Goal: Complete application form

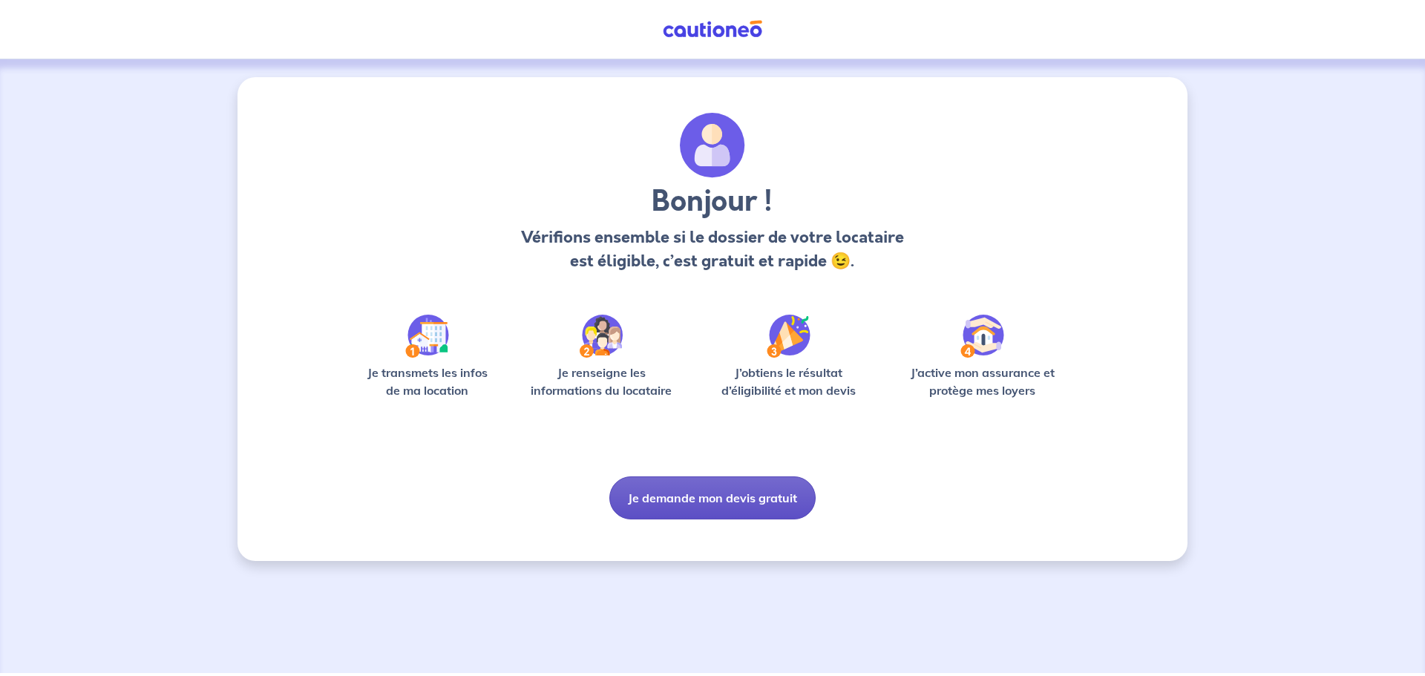
click at [738, 496] on button "Je demande mon devis gratuit" at bounding box center [712, 497] width 206 height 43
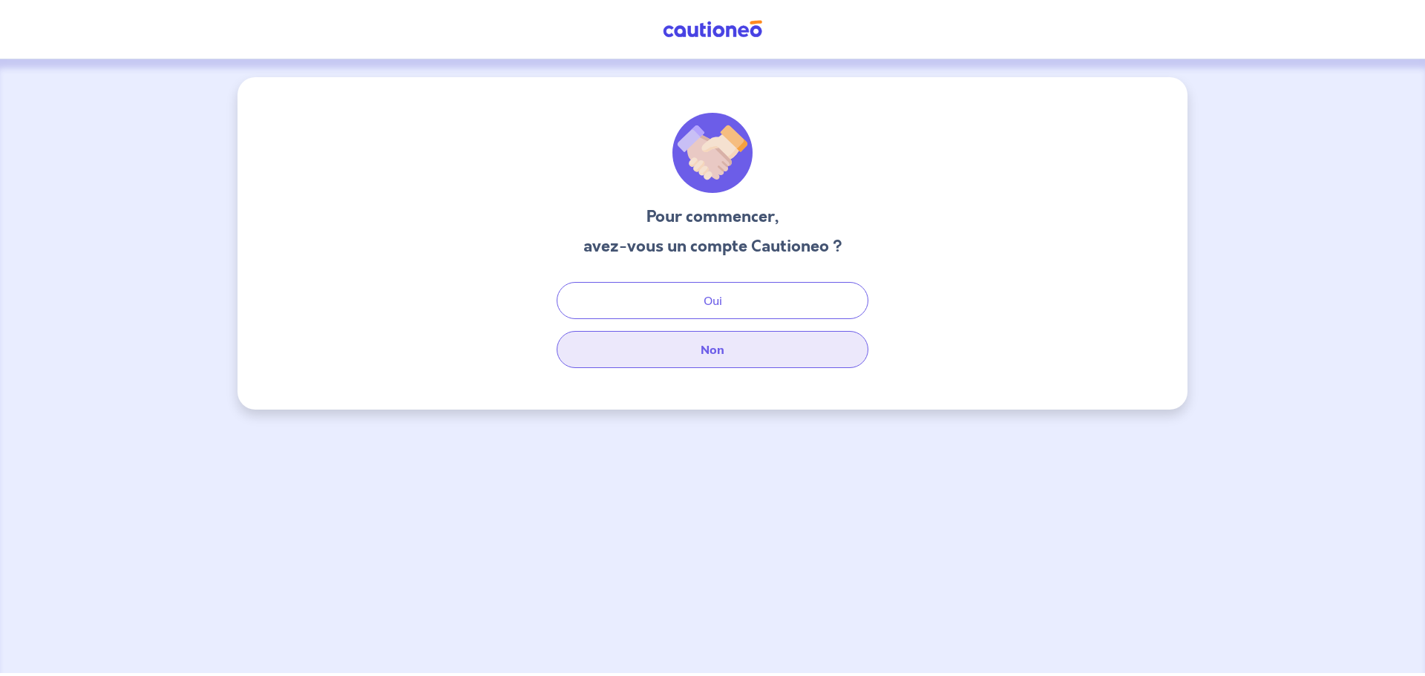
click at [713, 349] on button "Non" at bounding box center [713, 349] width 312 height 37
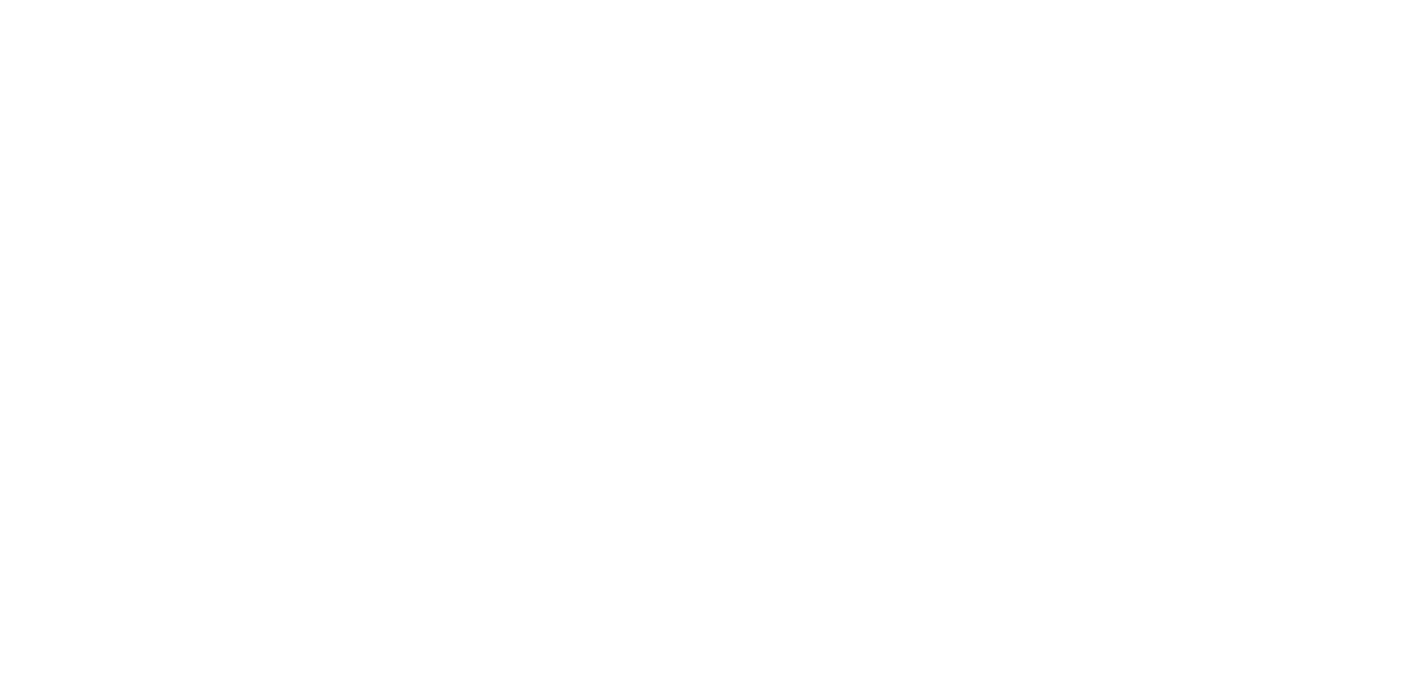
select select "FR"
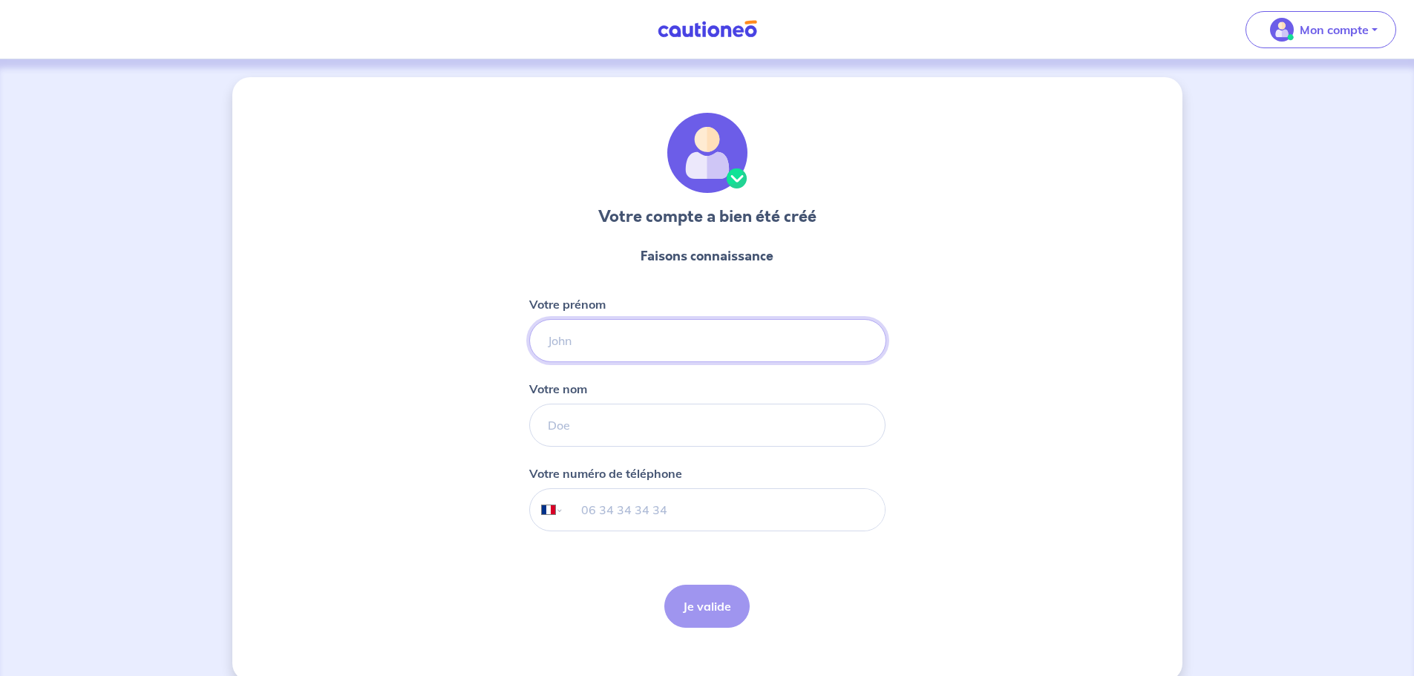
click at [632, 342] on input "Votre prénom" at bounding box center [707, 340] width 357 height 43
type input "Nath"
drag, startPoint x: 558, startPoint y: 421, endPoint x: 611, endPoint y: 450, distance: 60.1
click at [558, 421] on input "Votre nom" at bounding box center [707, 425] width 356 height 43
type input "T"
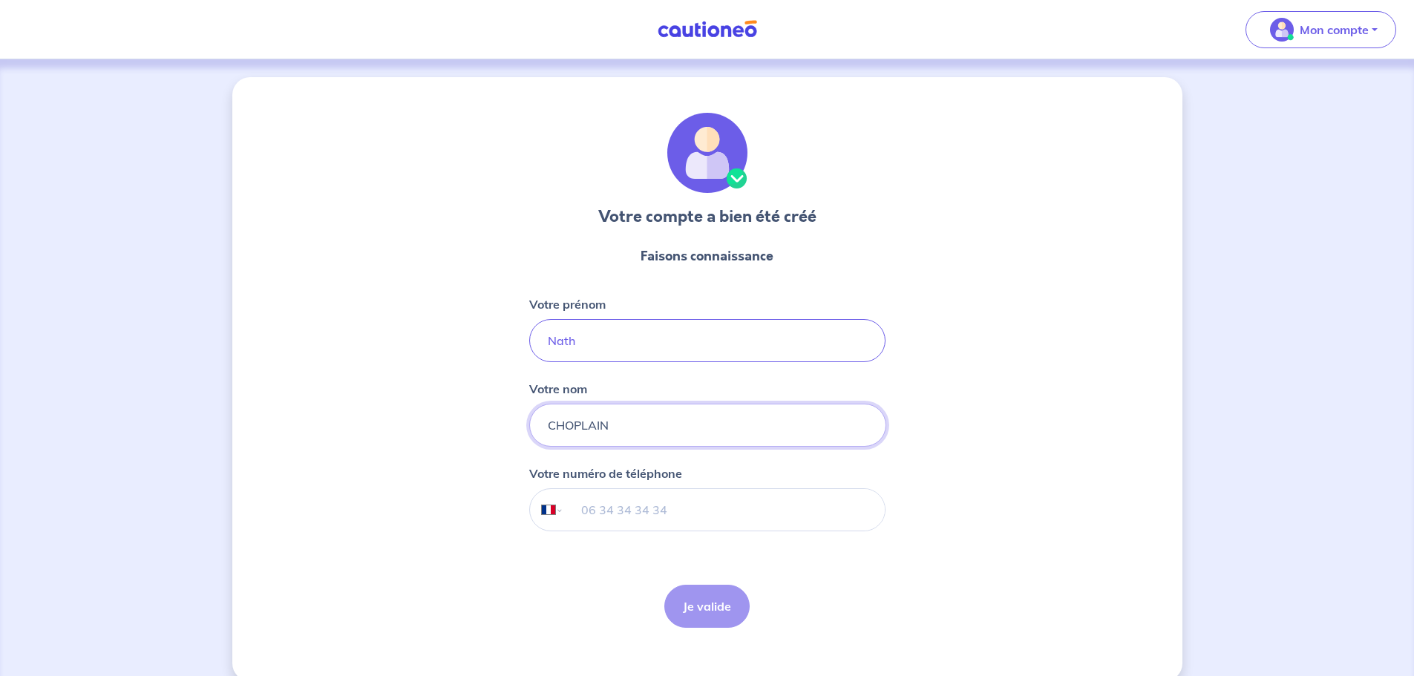
type input "CHOPLAIN"
click at [595, 514] on input "tel" at bounding box center [723, 510] width 321 height 42
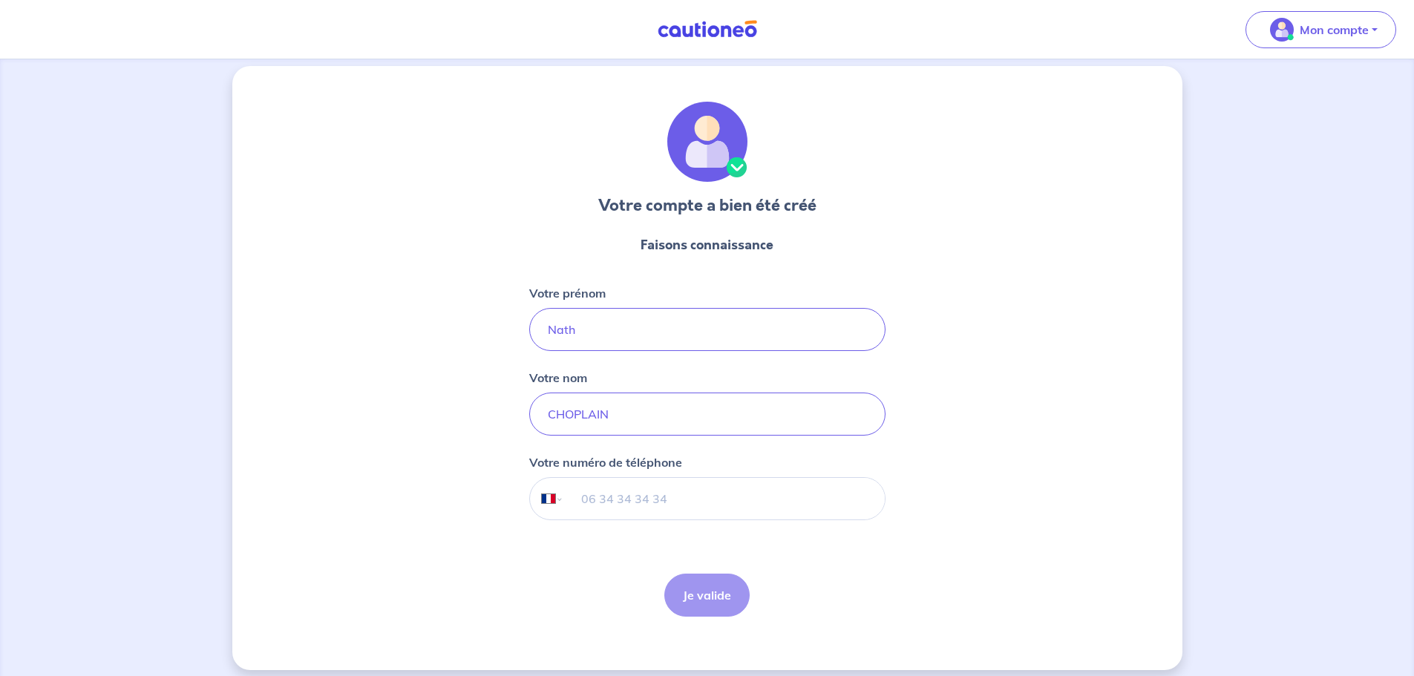
scroll to position [23, 0]
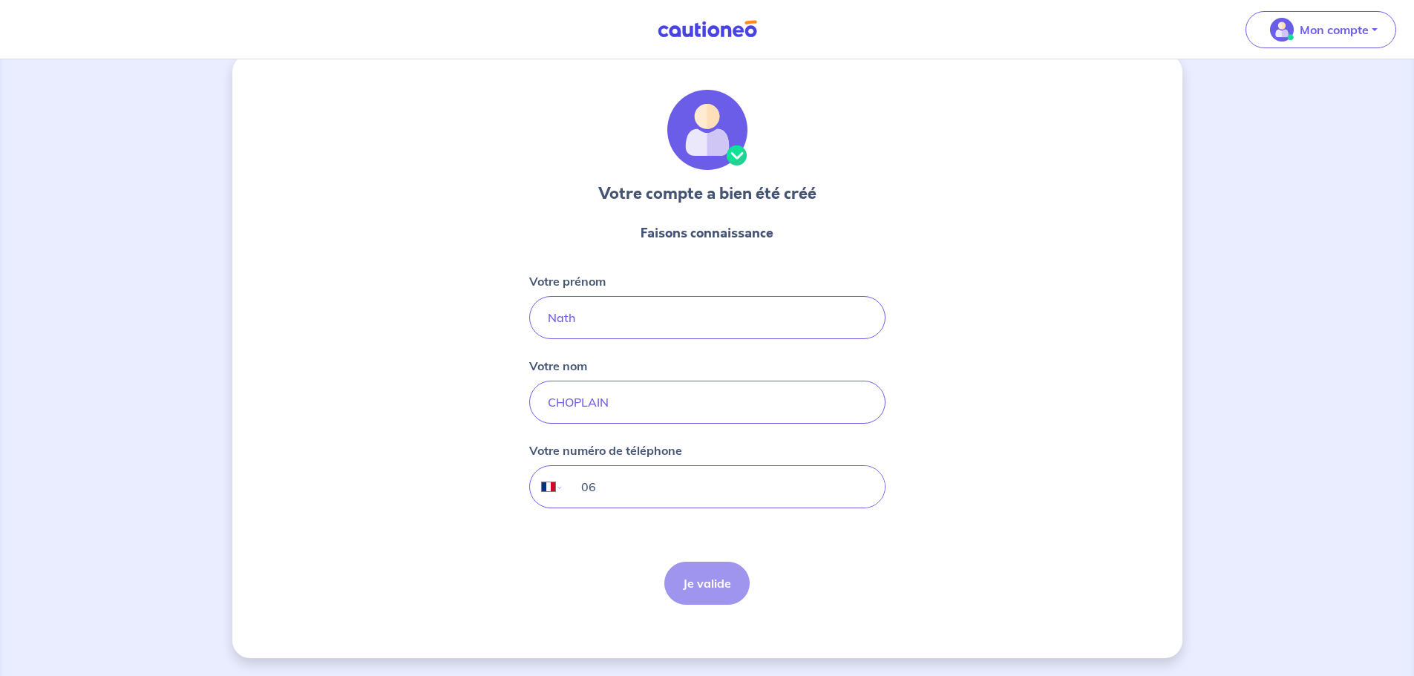
type input "0"
type input "06 44 06 88 50"
click at [732, 577] on button "Je valide" at bounding box center [706, 583] width 85 height 43
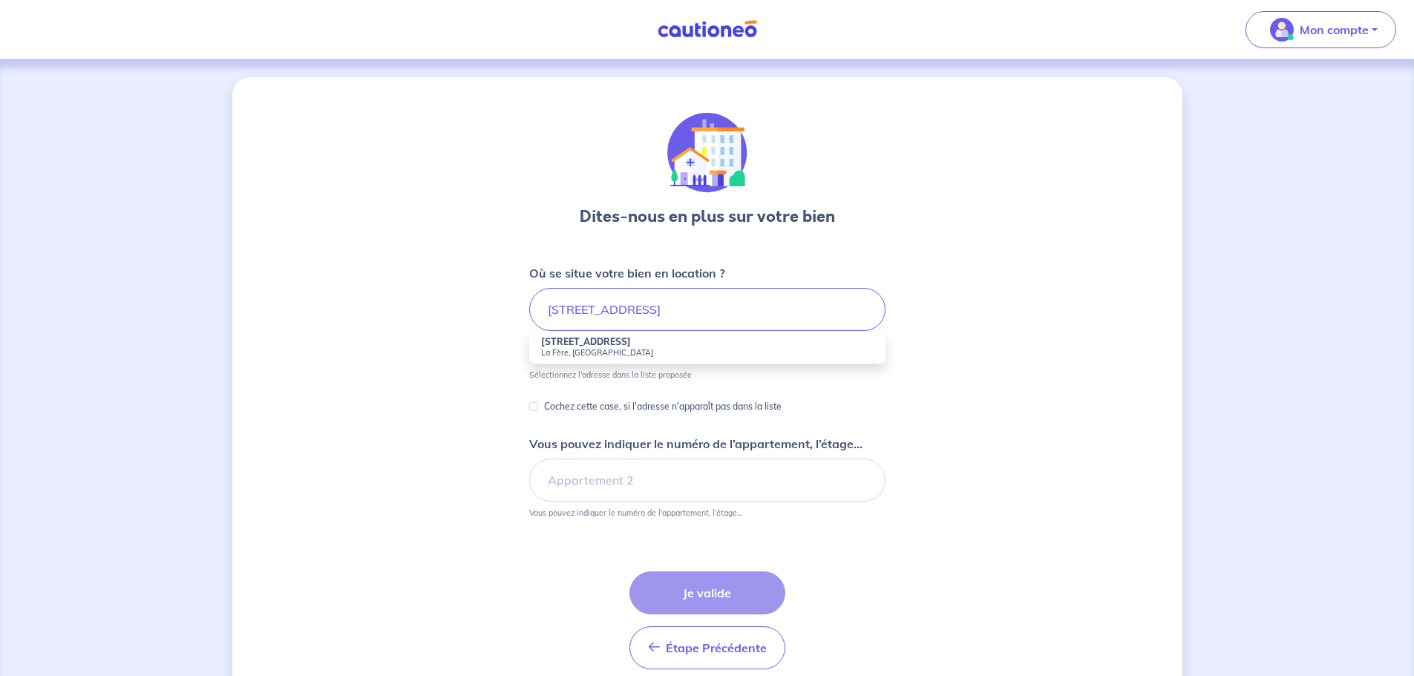
click at [620, 344] on strong "[STREET_ADDRESS]" at bounding box center [586, 341] width 90 height 11
type input "[STREET_ADDRESS]"
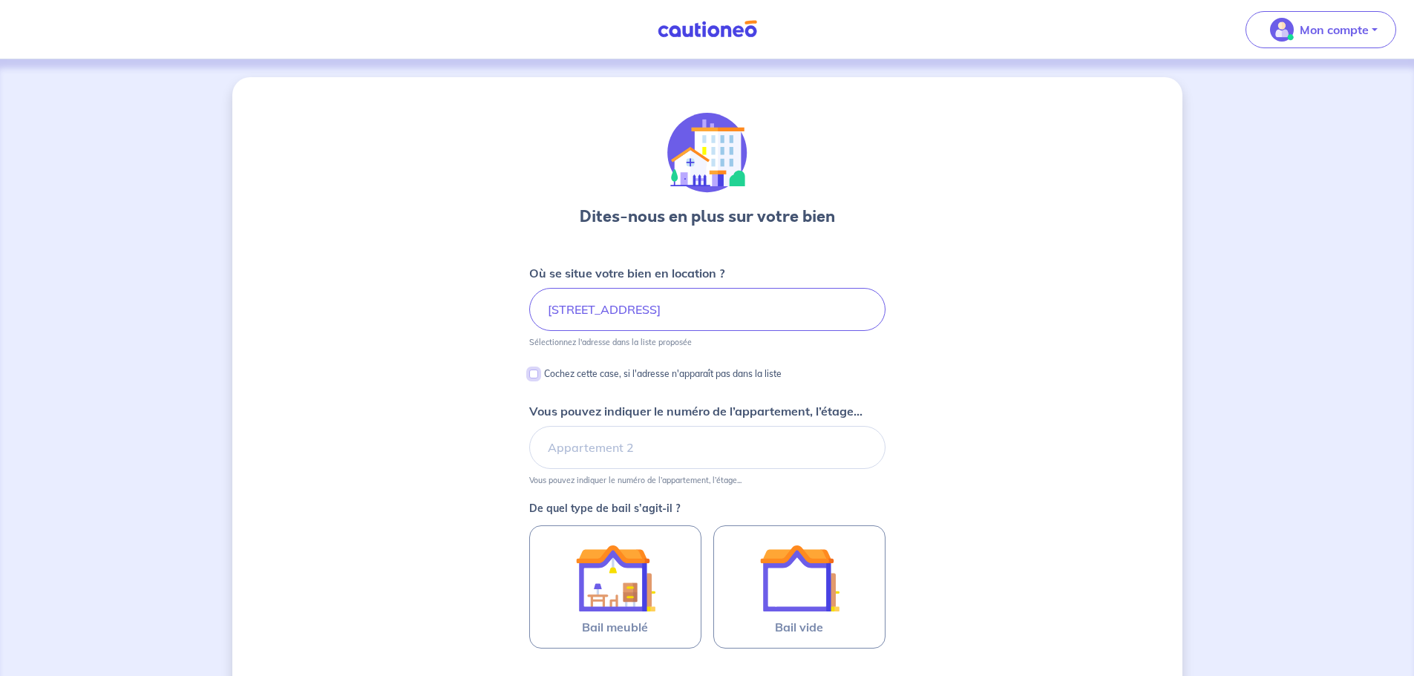
click at [532, 374] on input "Cochez cette case, si l'adresse n'apparaît pas dans la liste" at bounding box center [533, 374] width 9 height 9
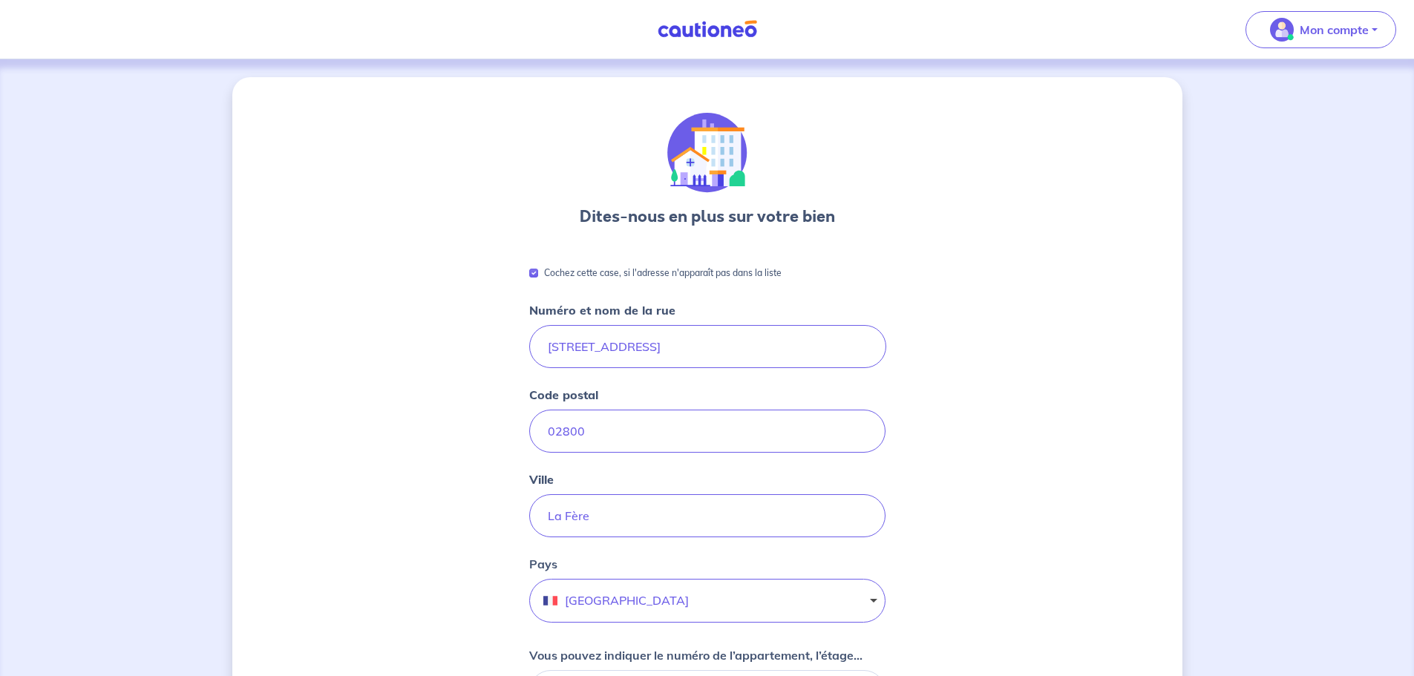
click at [540, 268] on div "Cochez cette case, si l'adresse n'apparaît pas dans la liste" at bounding box center [655, 273] width 252 height 18
click at [533, 272] on input "Cochez cette case, si l'adresse n'apparaît pas dans la liste" at bounding box center [533, 273] width 9 height 9
checkbox input "false"
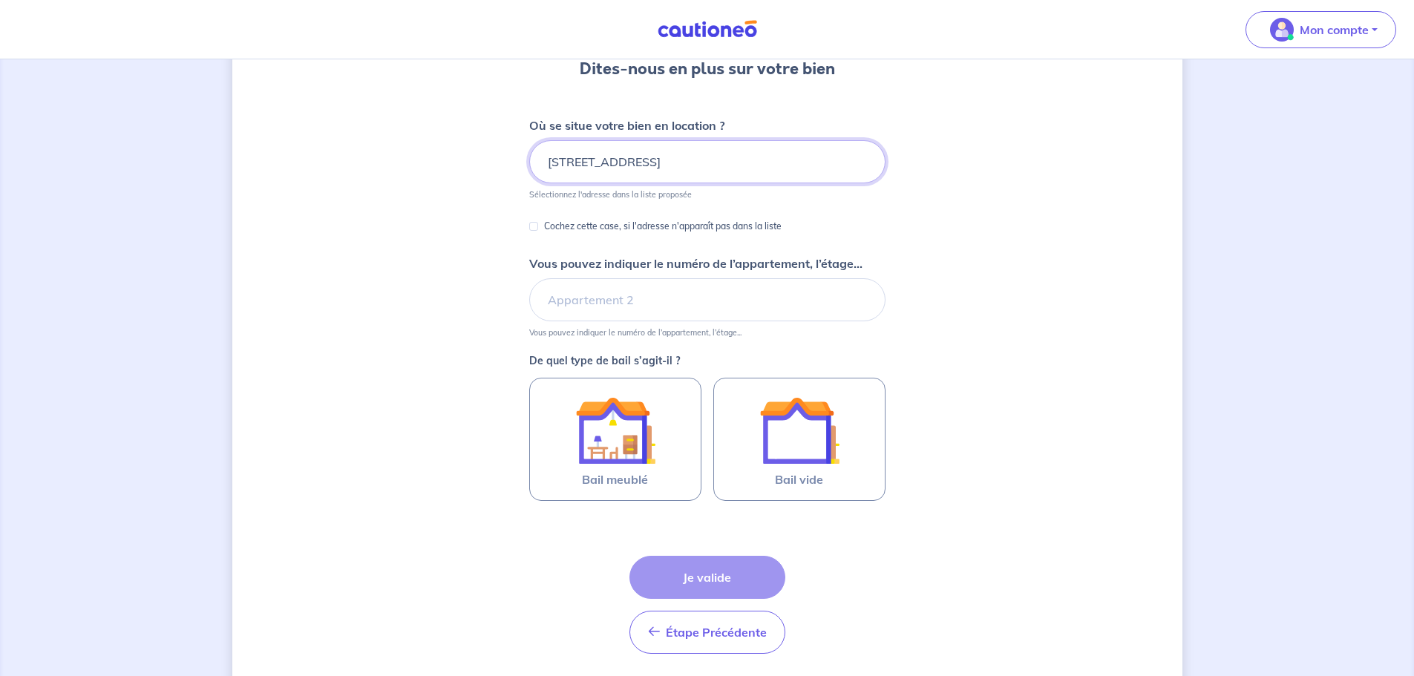
scroll to position [148, 0]
click at [768, 288] on input "Vous pouvez indiquer le numéro de l’appartement, l’étage..." at bounding box center [707, 299] width 356 height 43
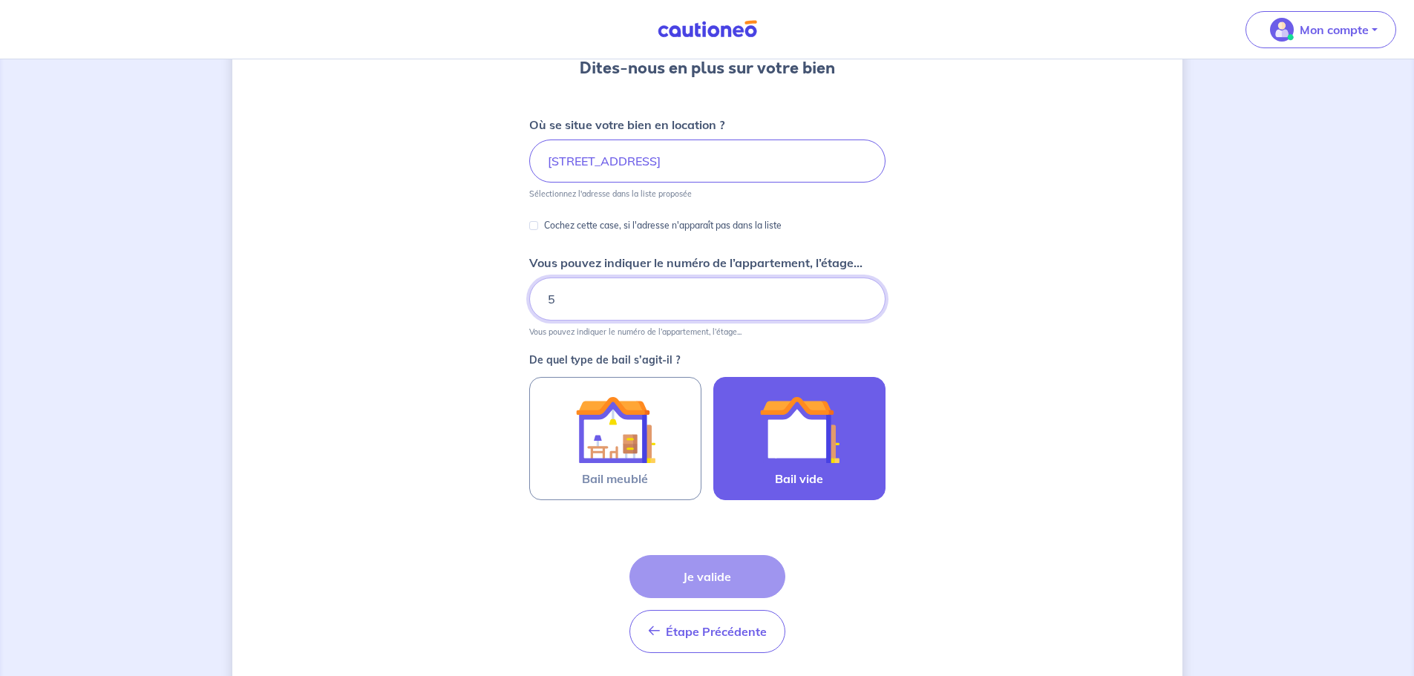
type input "5"
click at [729, 436] on label "Bail vide" at bounding box center [799, 438] width 172 height 123
click at [0, 0] on input "Bail vide" at bounding box center [0, 0] width 0 height 0
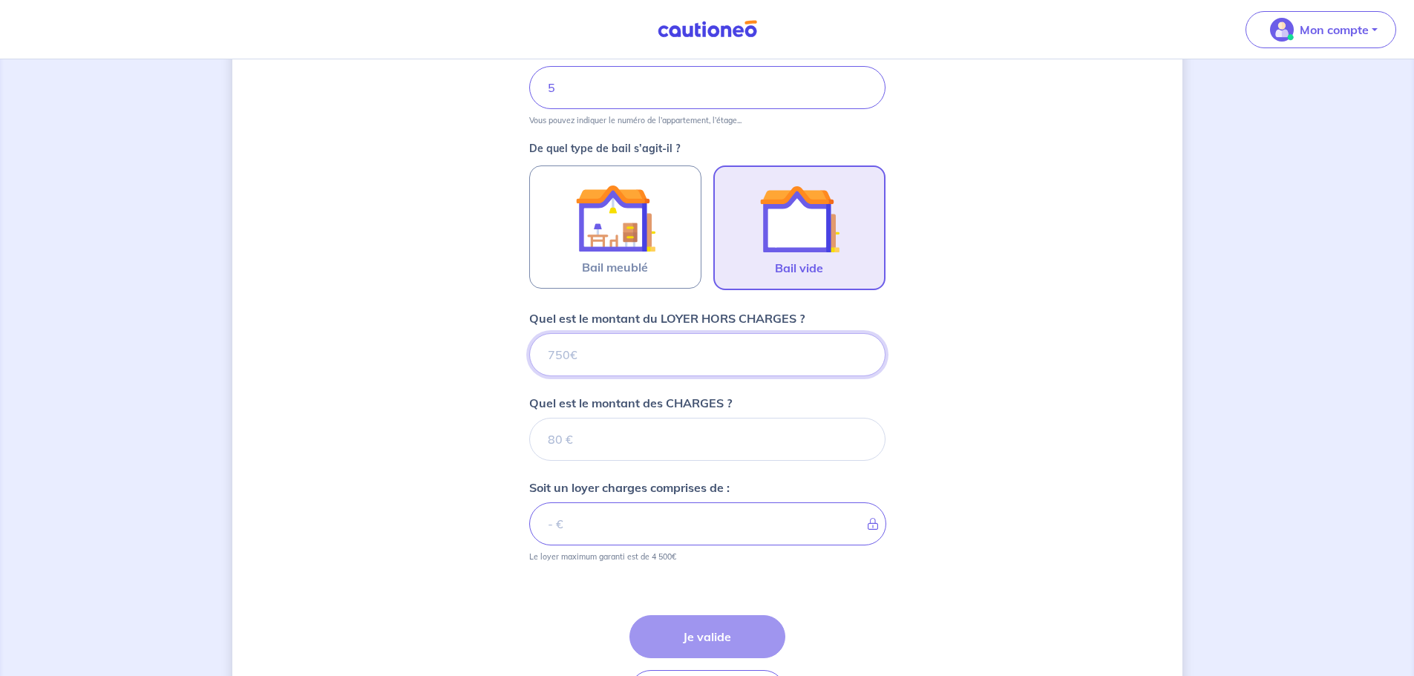
scroll to position [468, 0]
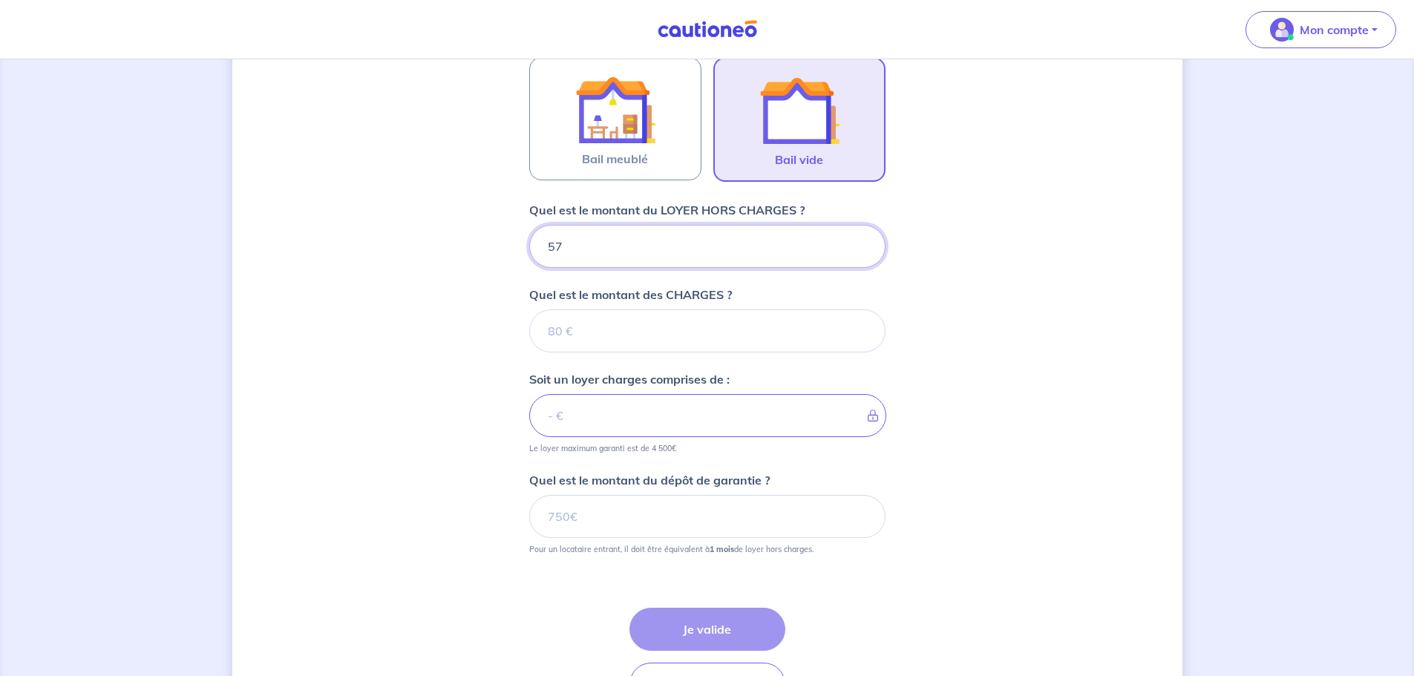
type input "570"
click at [655, 344] on input "Quel est le montant des CHARGES ?" at bounding box center [707, 330] width 356 height 43
type input "20"
type input "590"
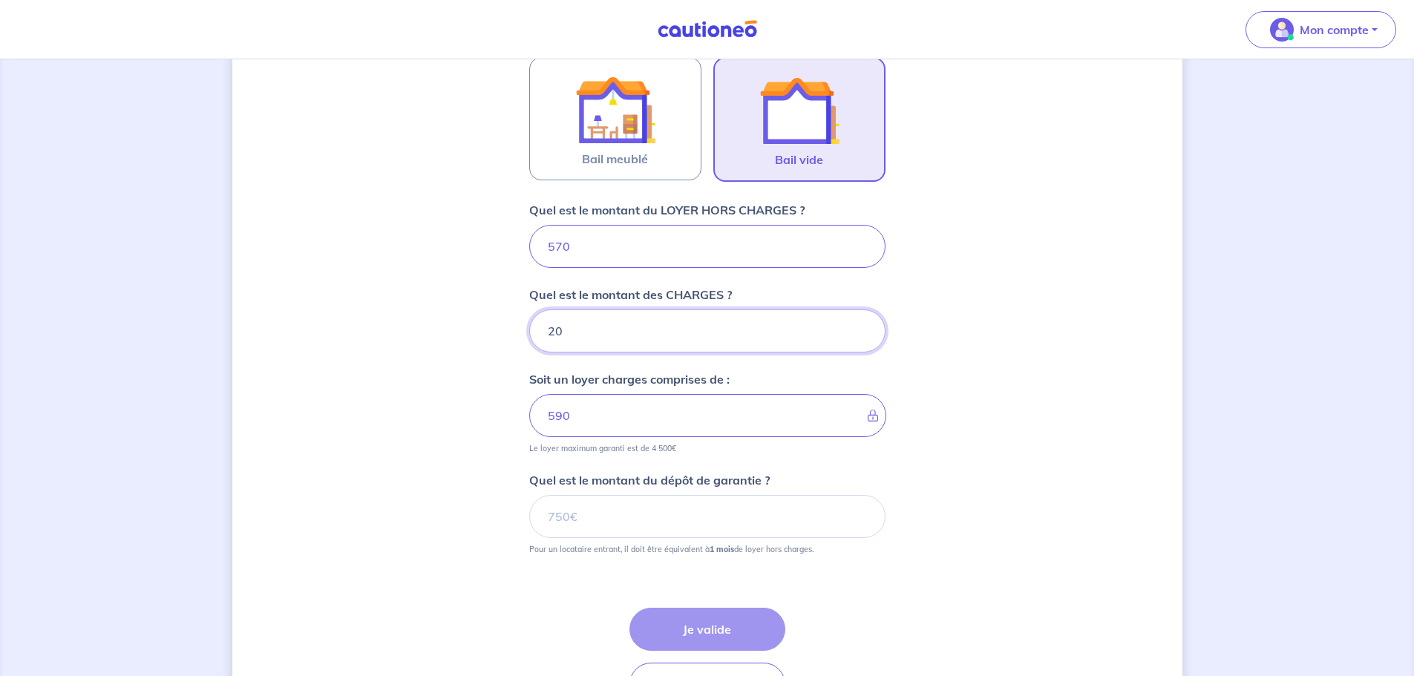
type input "2"
type input "570"
type input "30"
type input "600"
type input "30"
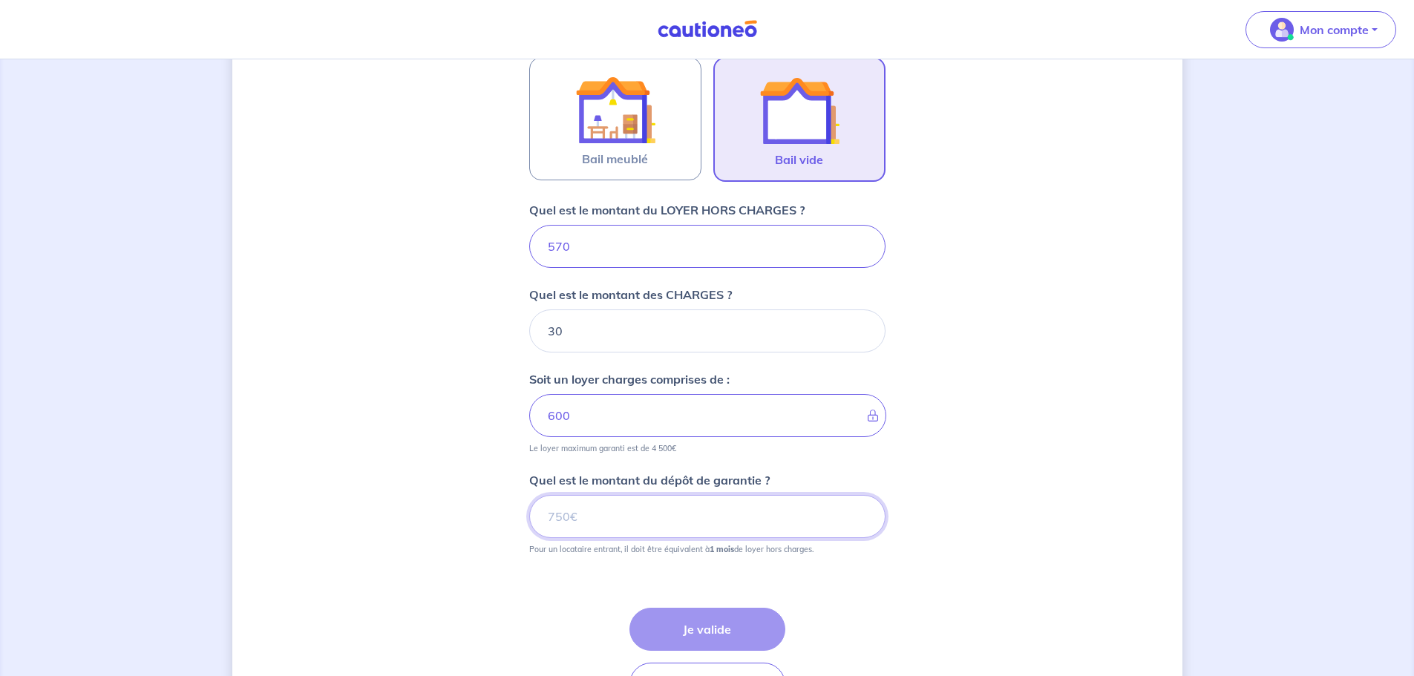
click at [609, 522] on input "Quel est le montant du dépôt de garantie ?" at bounding box center [707, 516] width 356 height 43
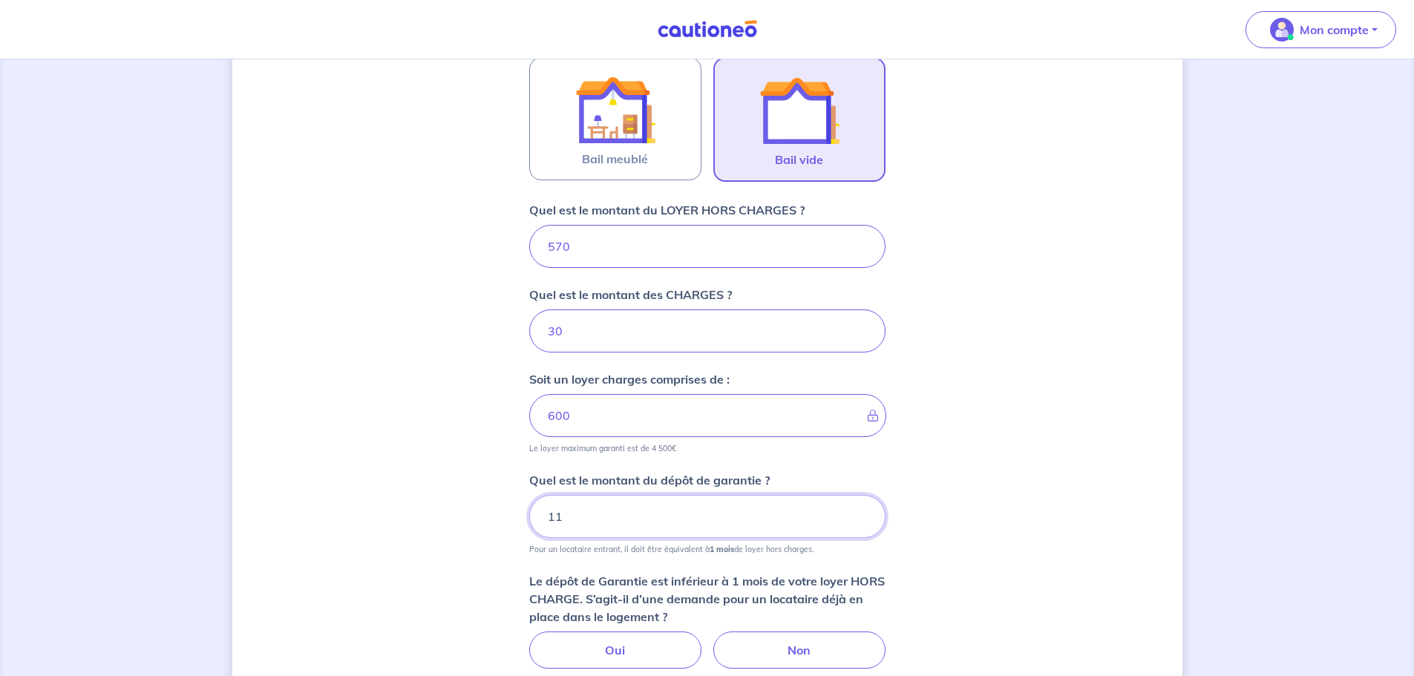
type input "1"
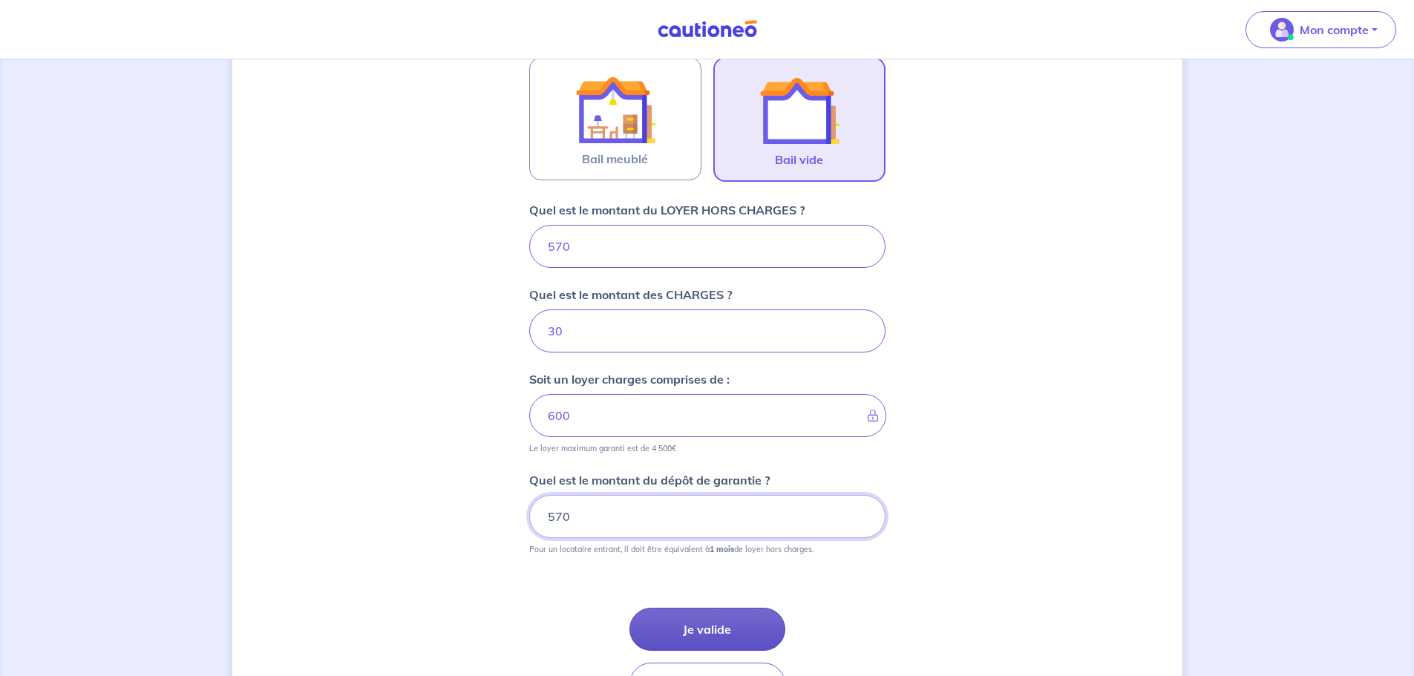
type input "570"
click at [724, 626] on button "Je valide" at bounding box center [707, 629] width 156 height 43
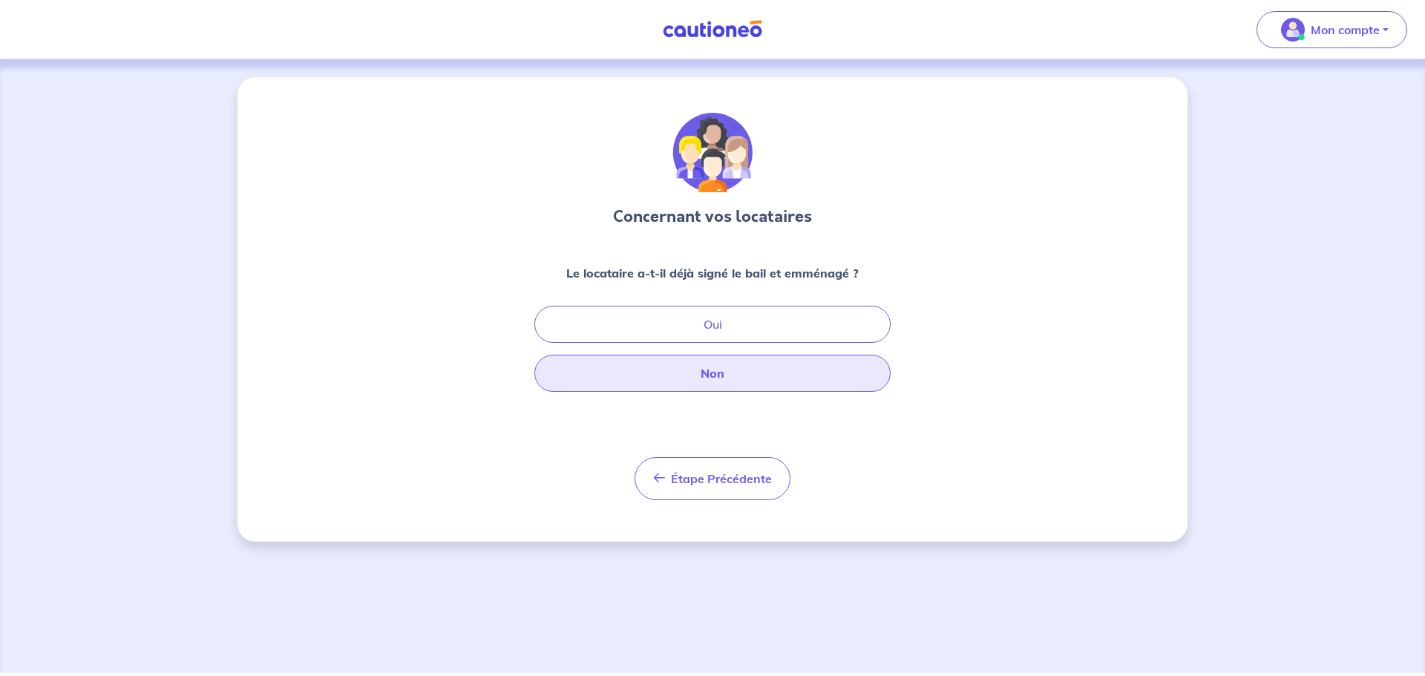
click at [719, 378] on button "Non" at bounding box center [712, 373] width 356 height 37
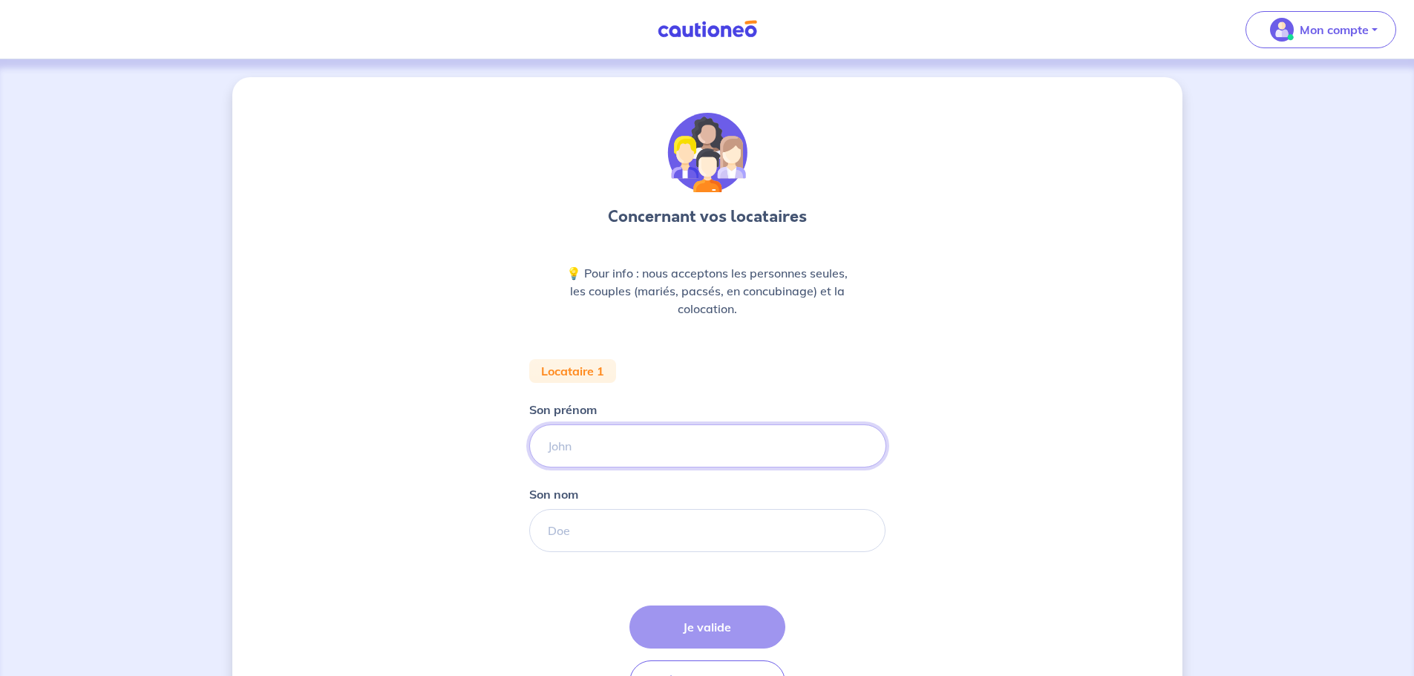
click at [642, 436] on input "Son prénom" at bounding box center [707, 445] width 357 height 43
type input "erwan"
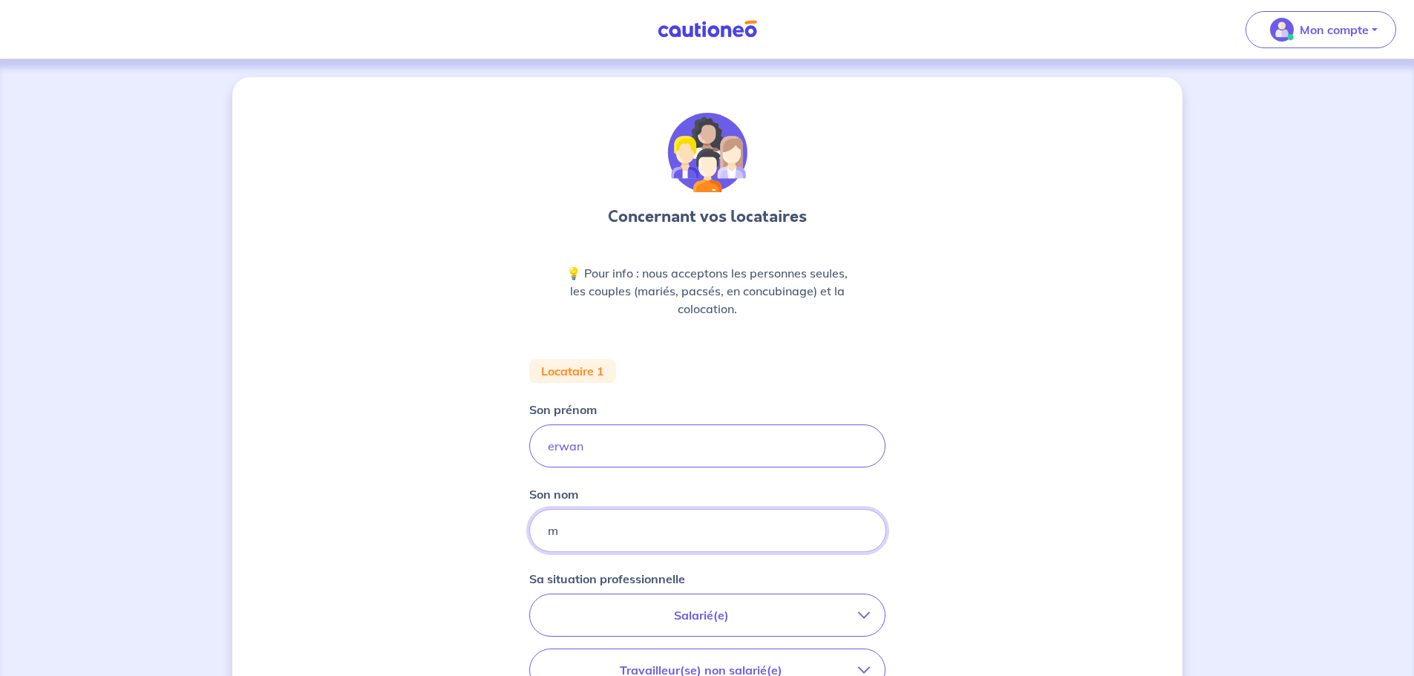
scroll to position [32, 0]
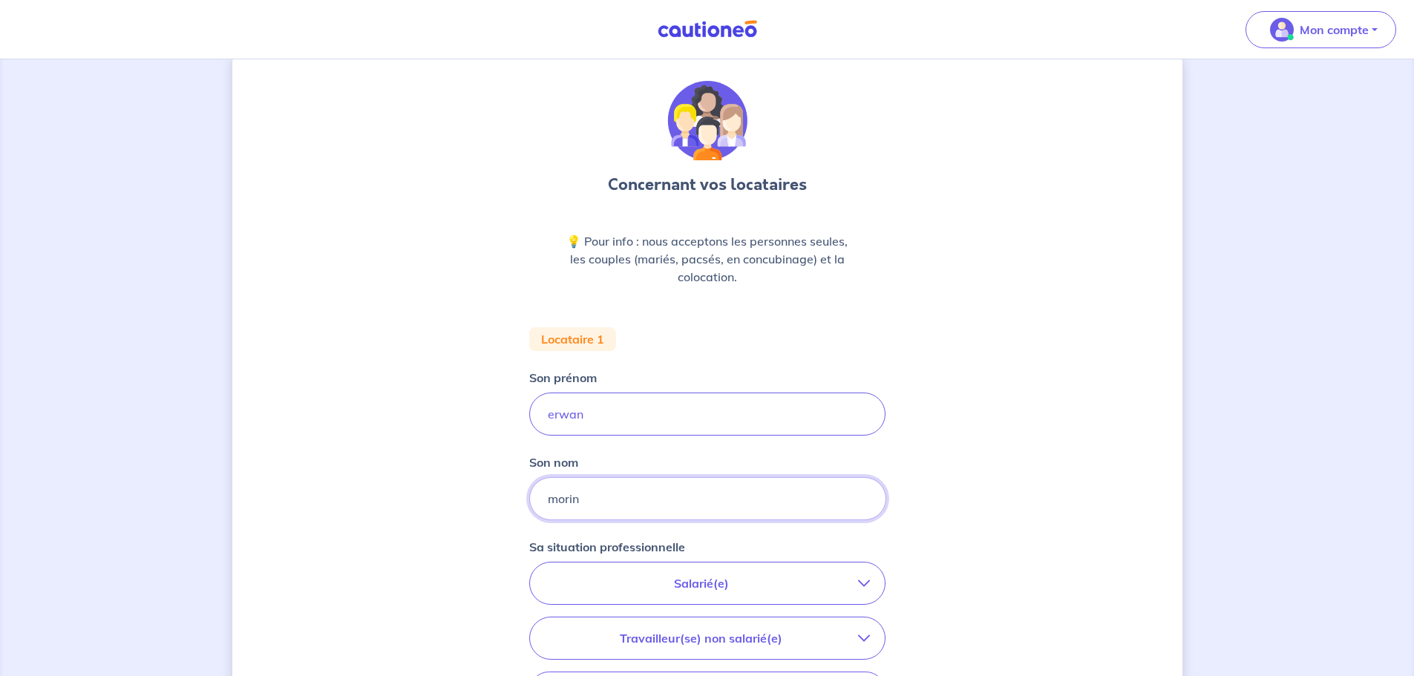
type input "morin"
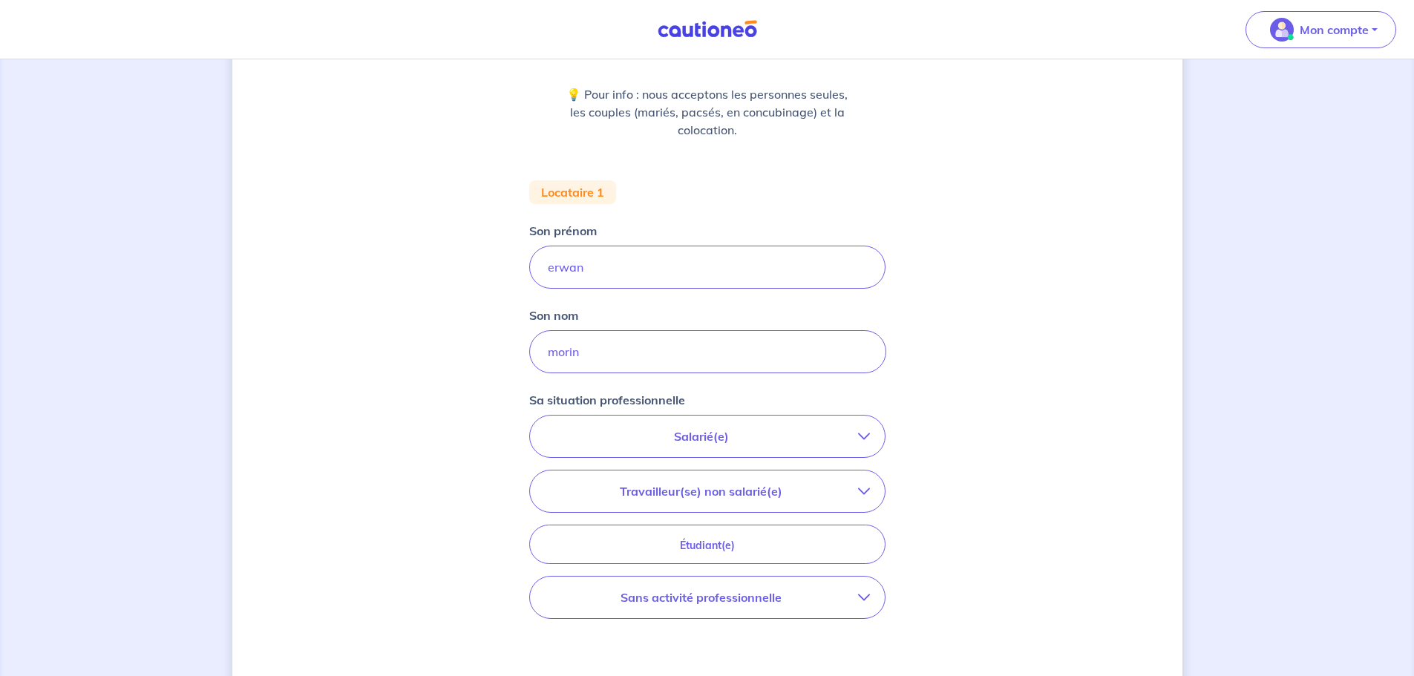
scroll to position [180, 0]
click at [708, 438] on p "Salarié(e)" at bounding box center [701, 435] width 313 height 18
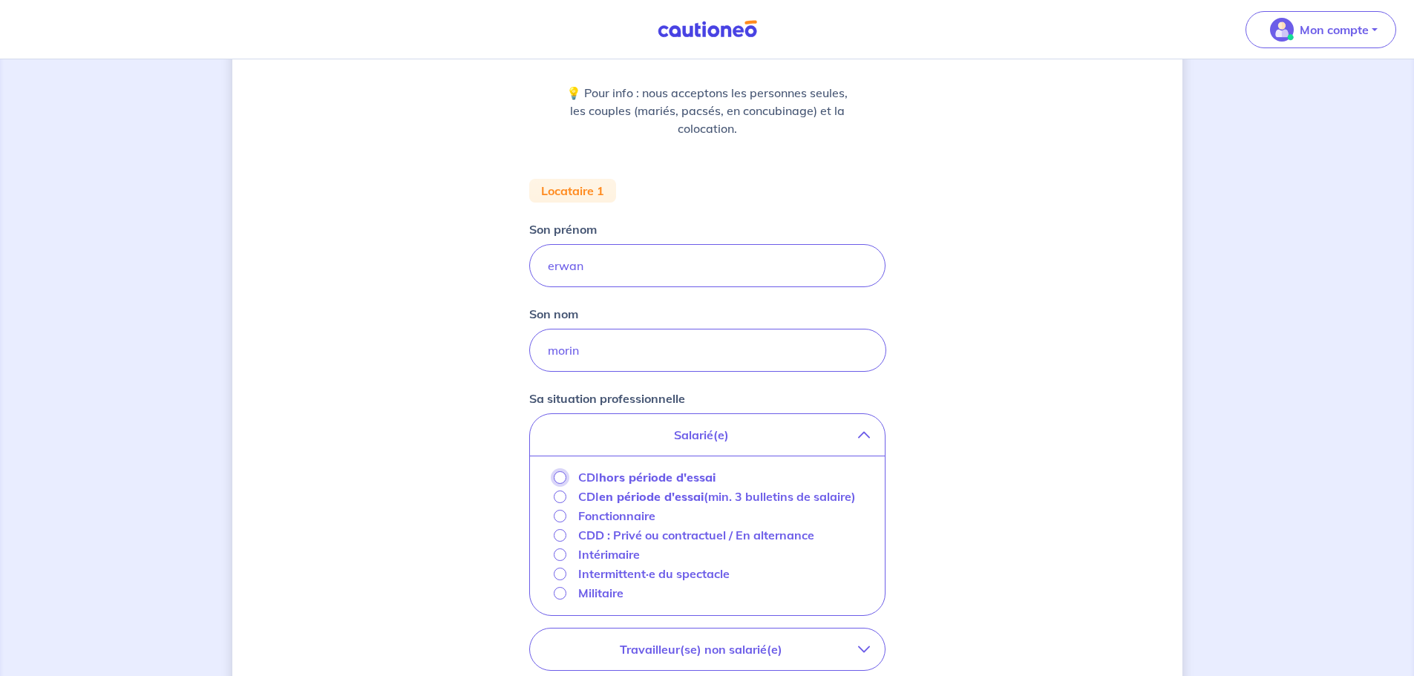
click at [557, 477] on input "CDI hors période d'essai" at bounding box center [560, 477] width 13 height 13
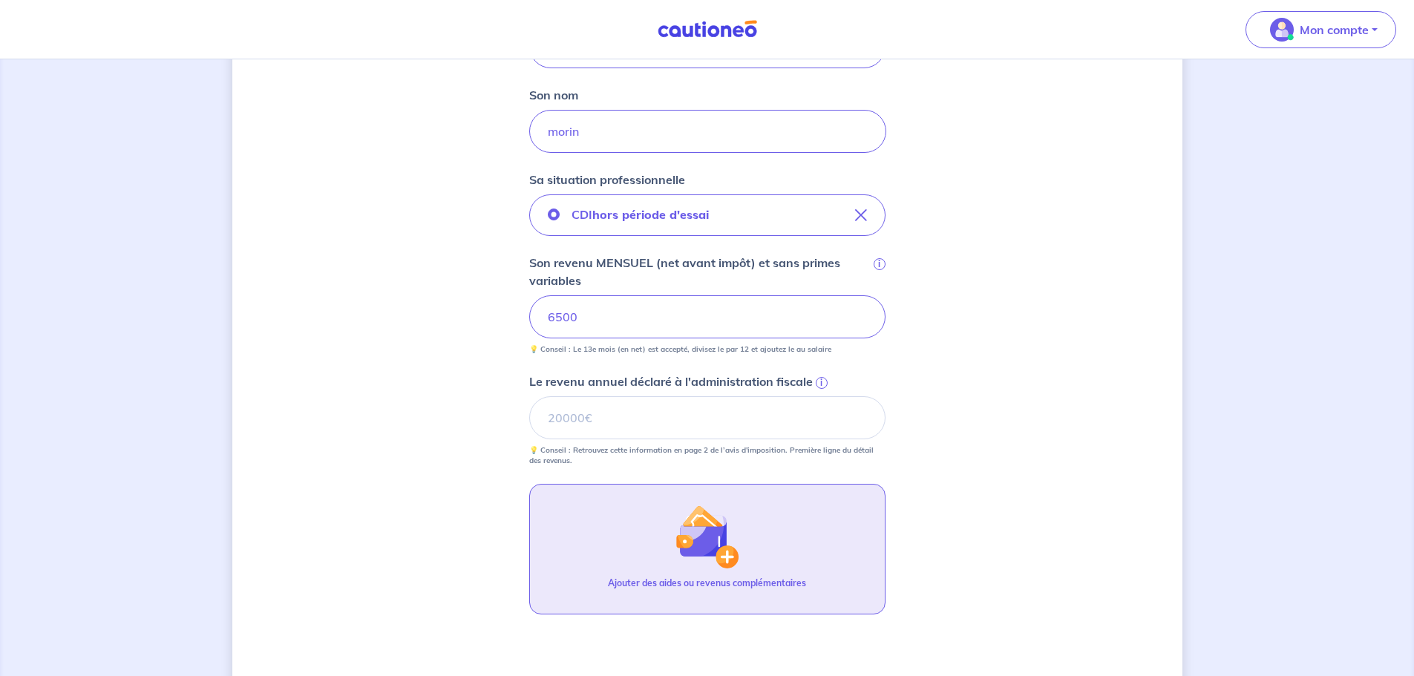
scroll to position [403, 0]
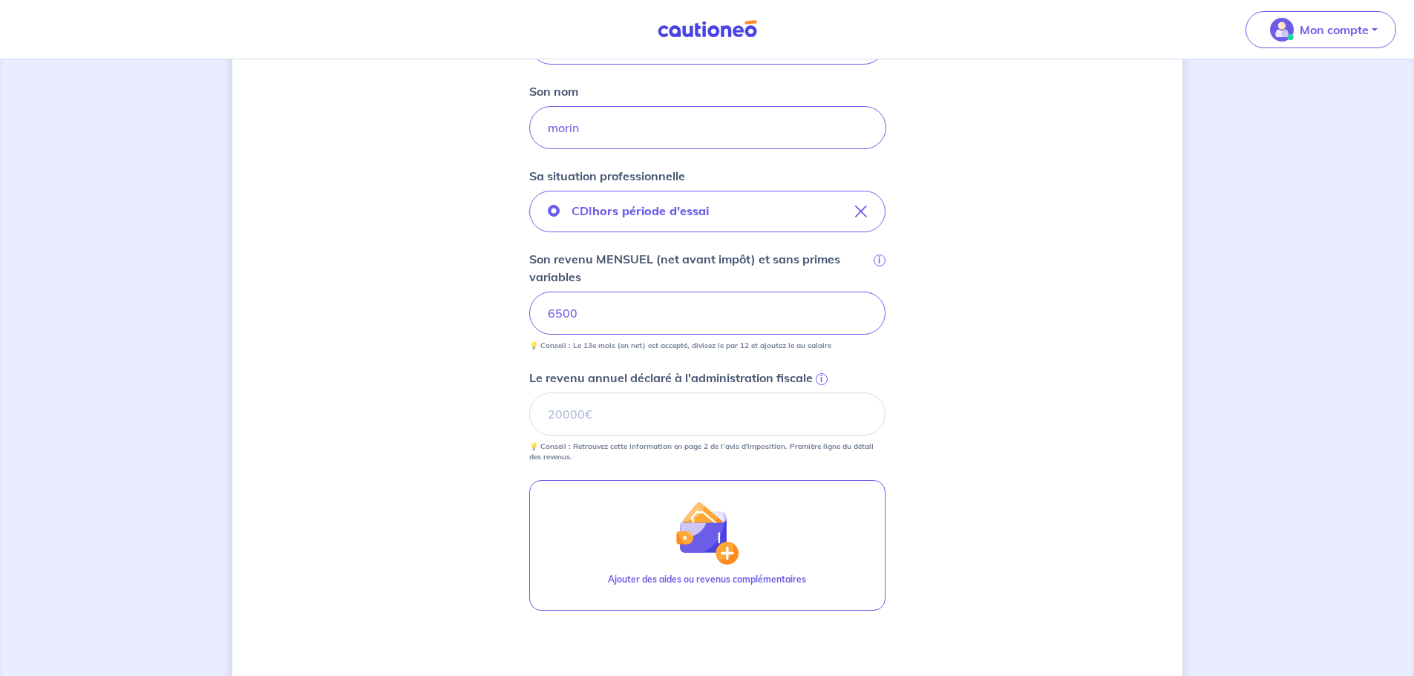
drag, startPoint x: 577, startPoint y: 312, endPoint x: 470, endPoint y: 312, distance: 106.8
click at [470, 312] on div "Concernant vos locataires 💡 Pour info : nous acceptons les personnes seules, le…" at bounding box center [707, 253] width 950 height 1159
click at [554, 416] on input "Le revenu annuel déclaré à l'administration fiscale i" at bounding box center [707, 414] width 356 height 43
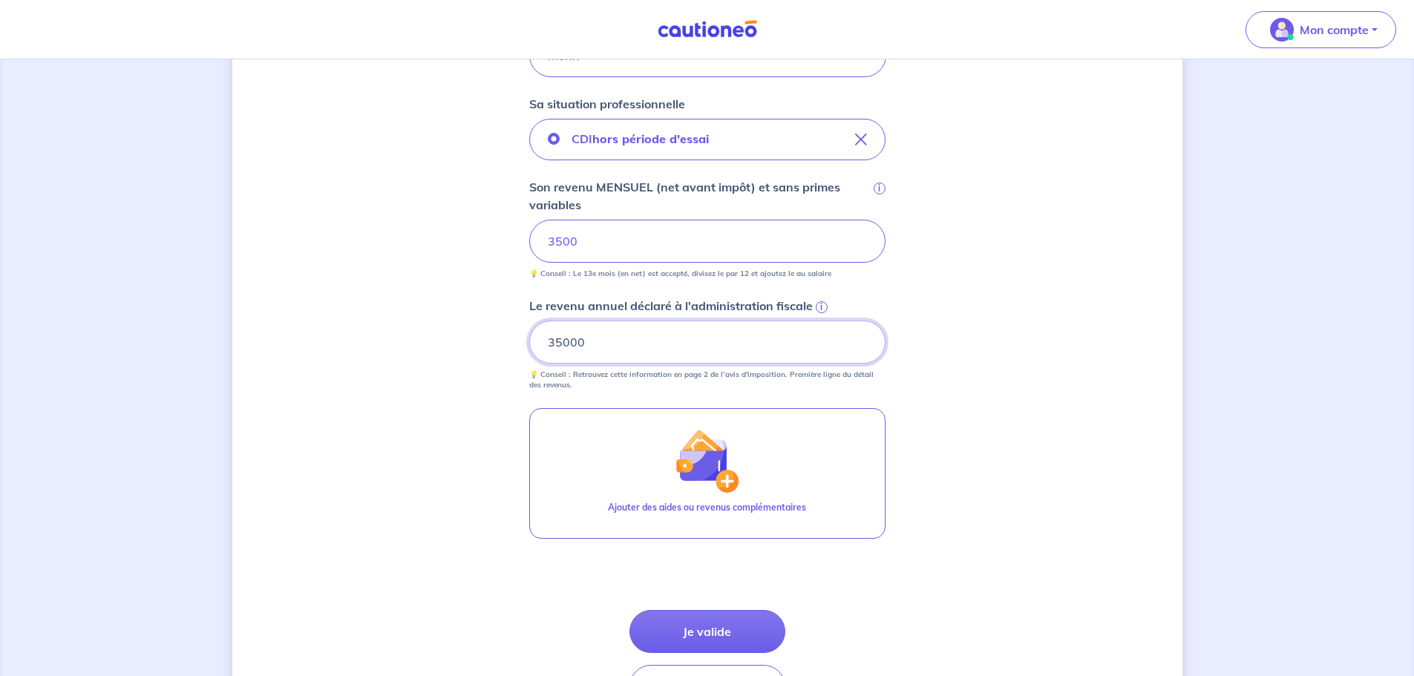
scroll to position [578, 0]
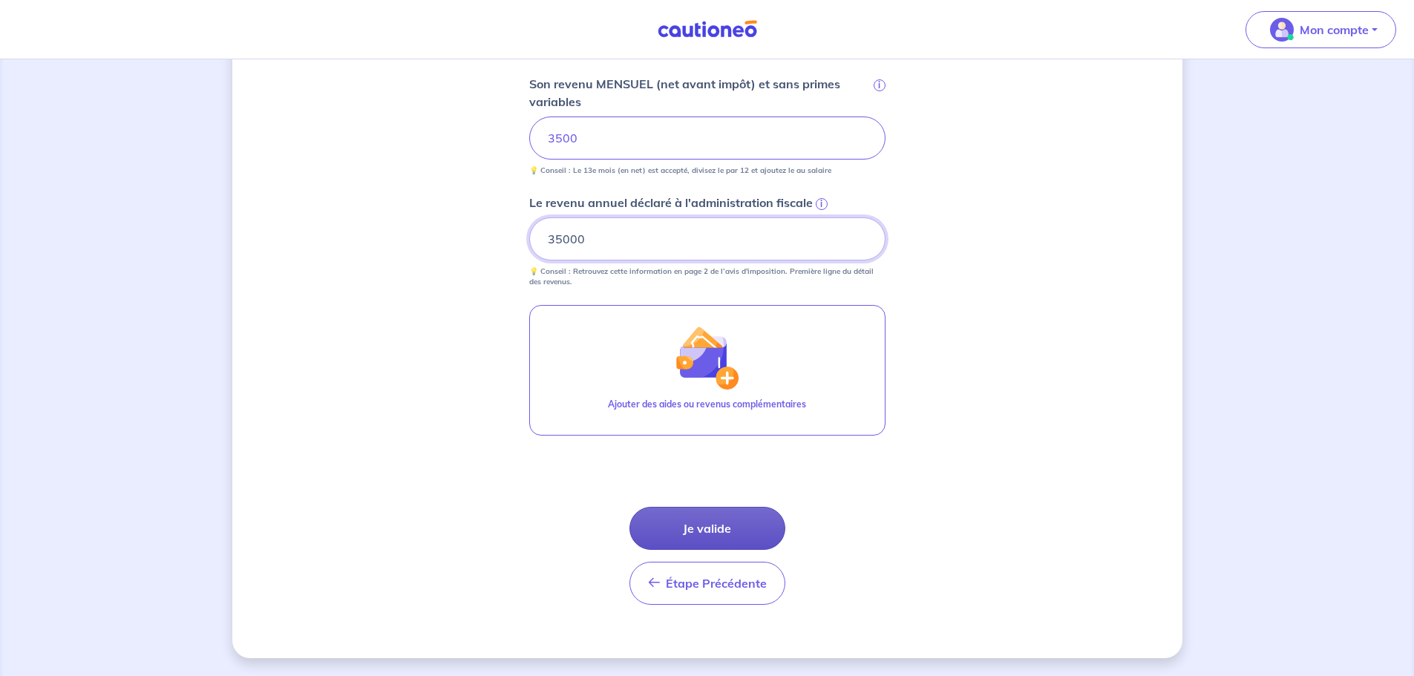
type input "35000"
click at [700, 534] on button "Je valide" at bounding box center [707, 528] width 156 height 43
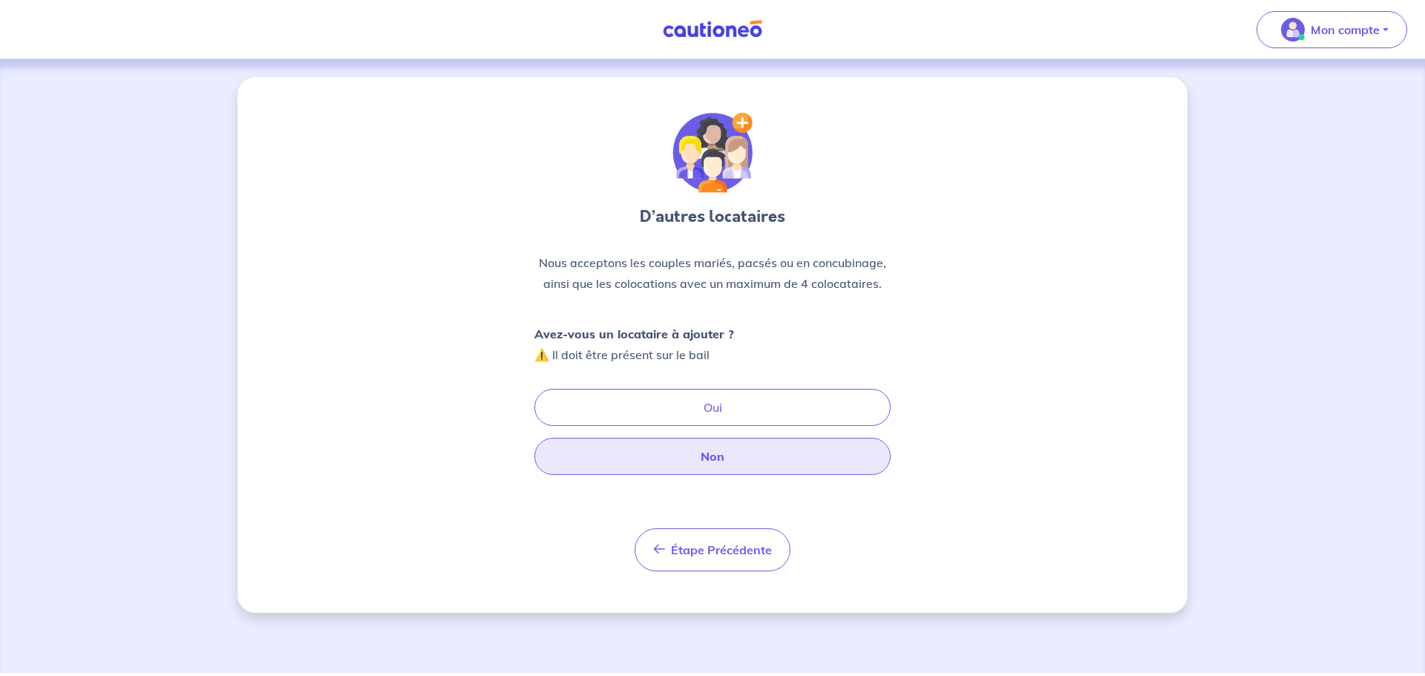
click at [722, 458] on button "Non" at bounding box center [712, 456] width 356 height 37
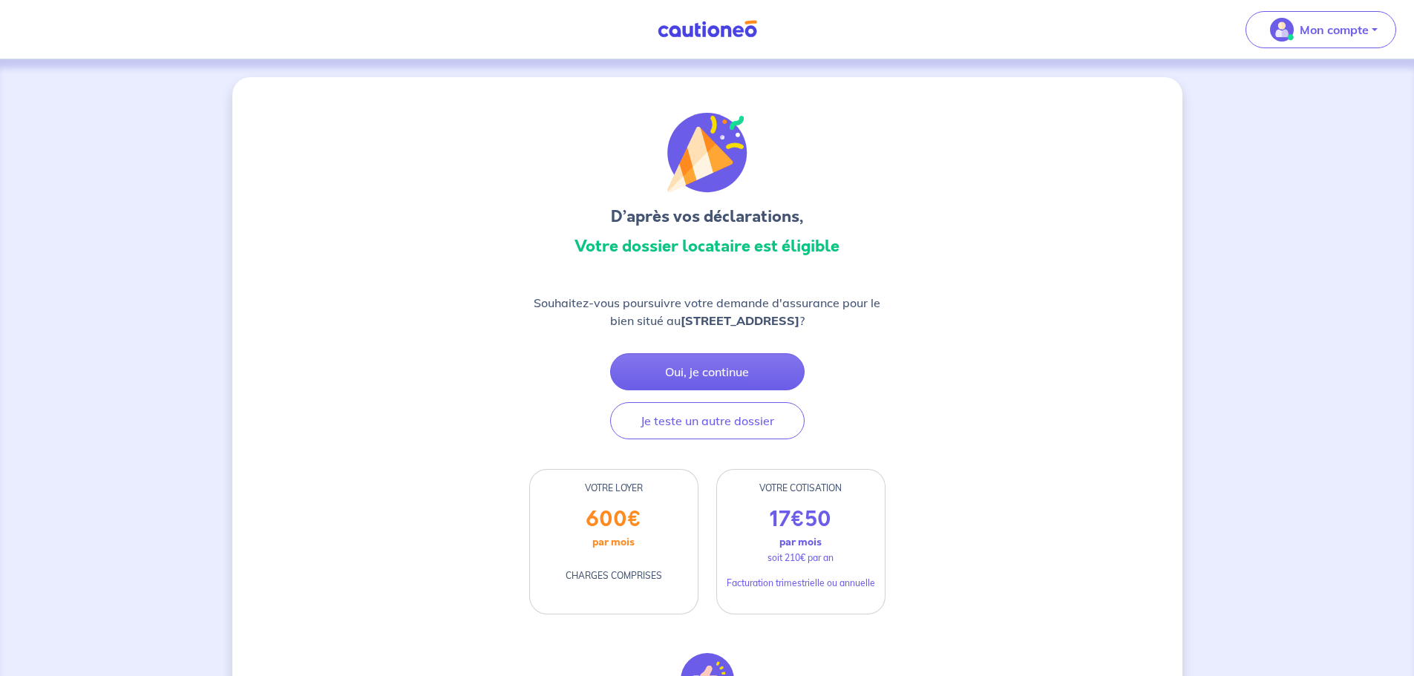
click at [718, 24] on img at bounding box center [706, 29] width 111 height 19
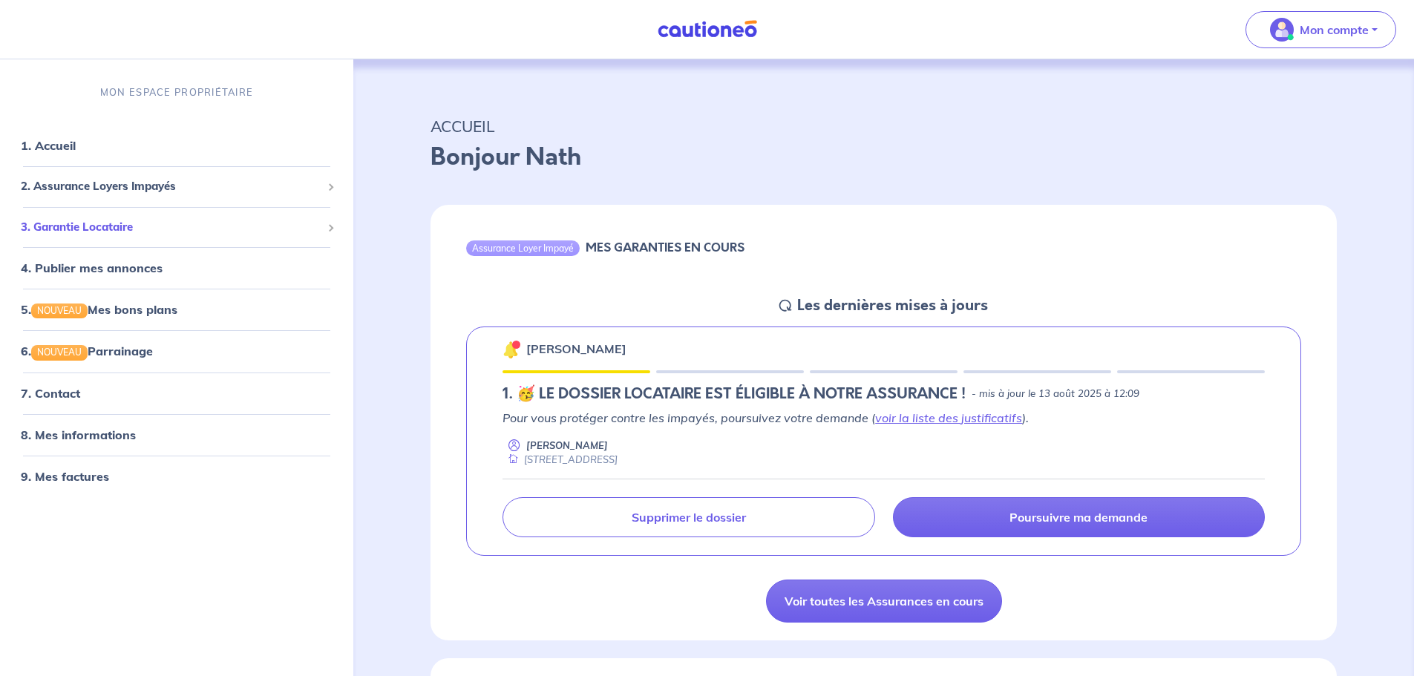
click at [125, 228] on span "3. Garantie Locataire" at bounding box center [171, 227] width 301 height 17
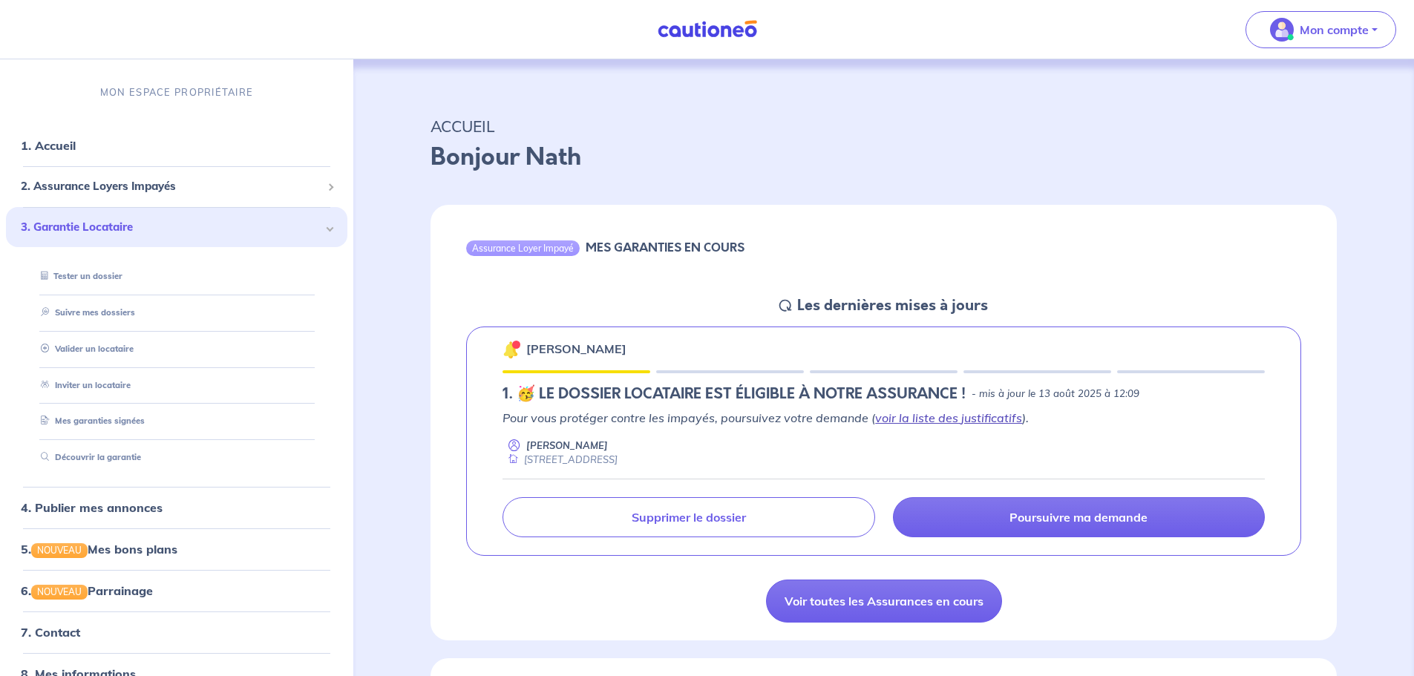
click at [908, 421] on link "voir la liste des justificatifs" at bounding box center [948, 417] width 147 height 15
